Goal: Navigation & Orientation: Find specific page/section

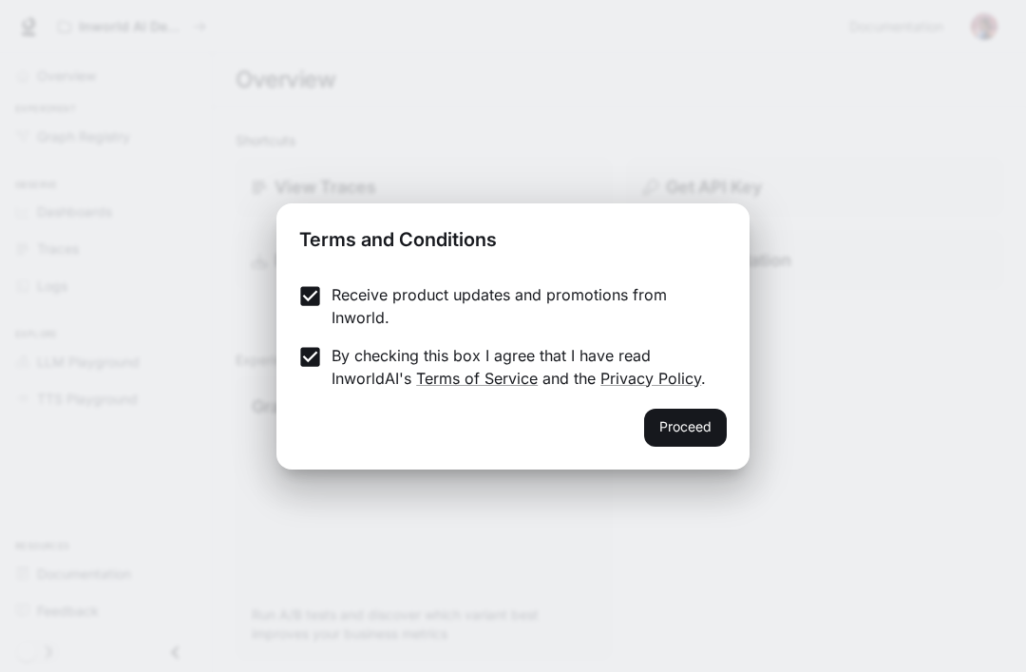
click at [680, 445] on button "Proceed" at bounding box center [685, 427] width 83 height 38
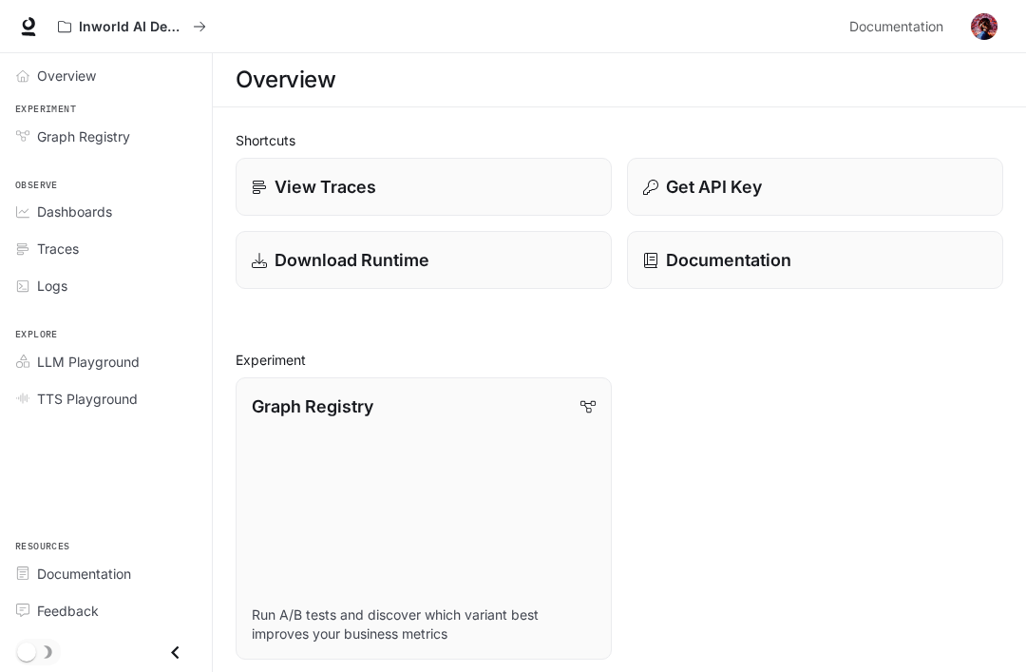
click at [991, 32] on img "button" at bounding box center [984, 26] width 27 height 27
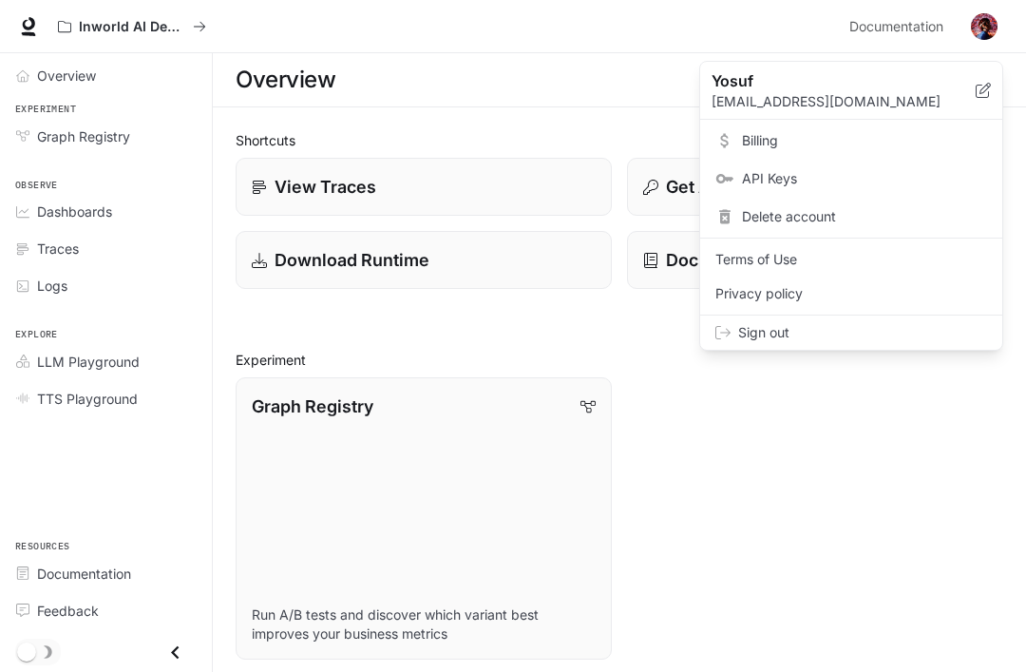
click at [606, 233] on div at bounding box center [513, 336] width 1026 height 672
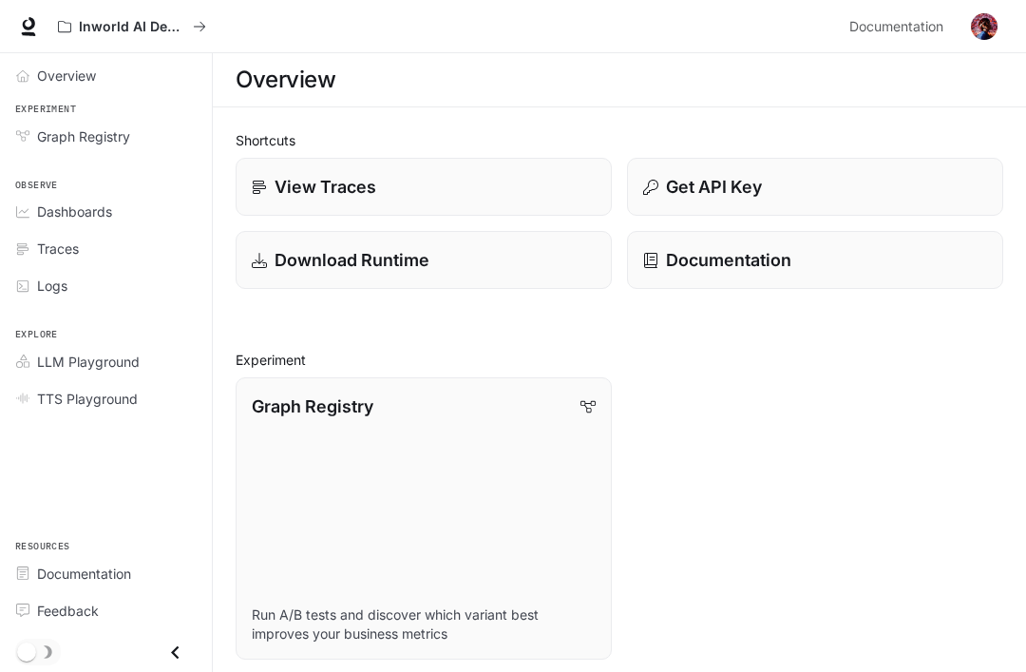
click at [29, 131] on span "Graph Registry" at bounding box center [26, 135] width 21 height 13
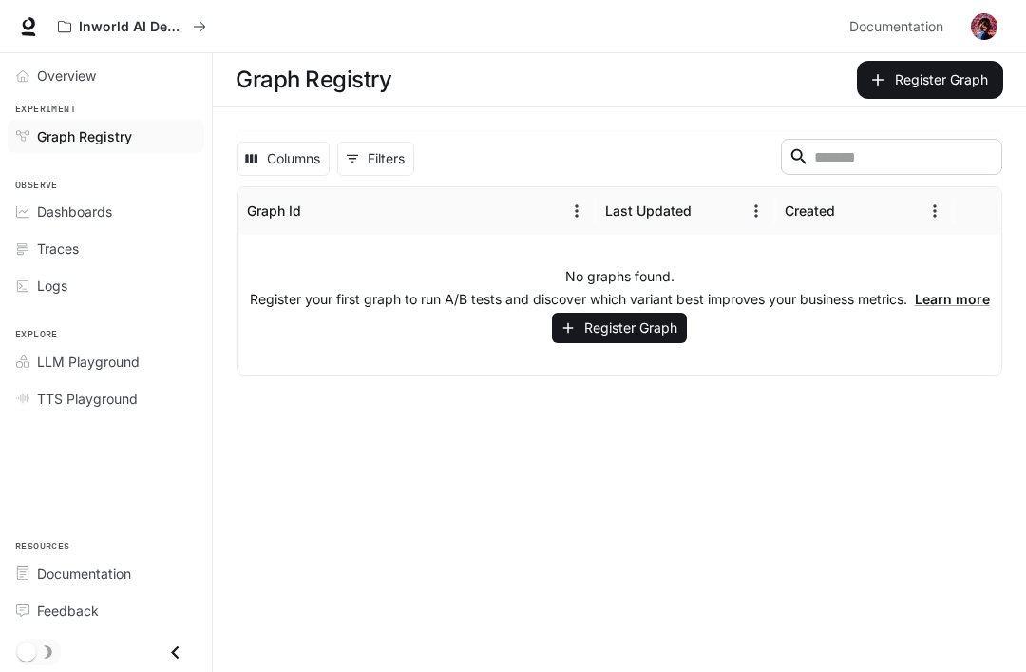
click at [39, 181] on span "Observe" at bounding box center [106, 186] width 212 height 16
click at [34, 201] on link "Dashboards" at bounding box center [106, 211] width 197 height 33
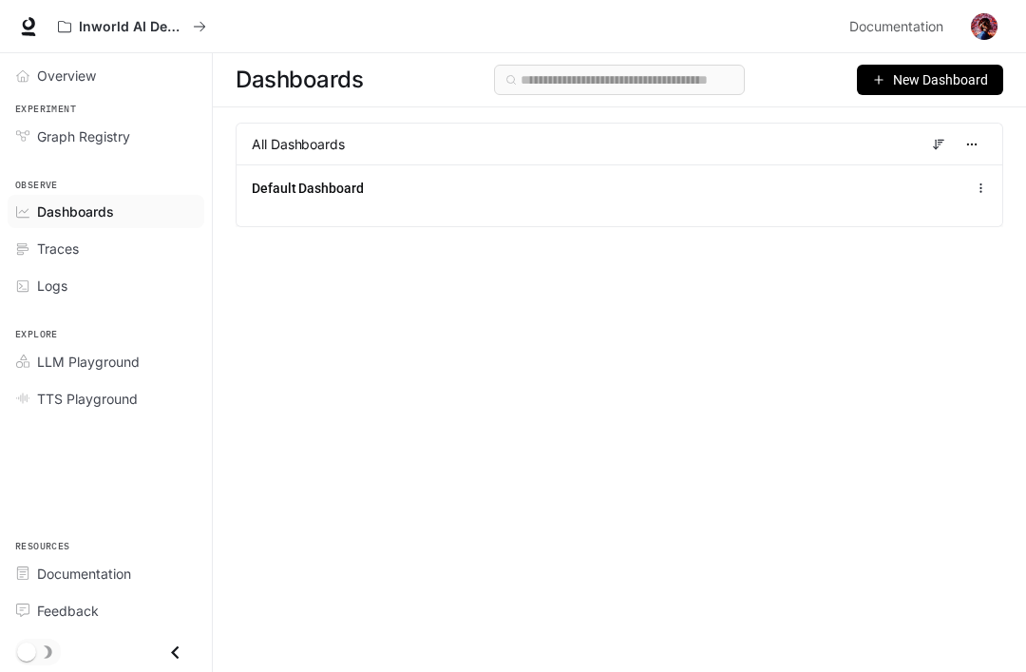
click at [20, 234] on link "Traces" at bounding box center [106, 248] width 197 height 33
